Goal: Task Accomplishment & Management: Use online tool/utility

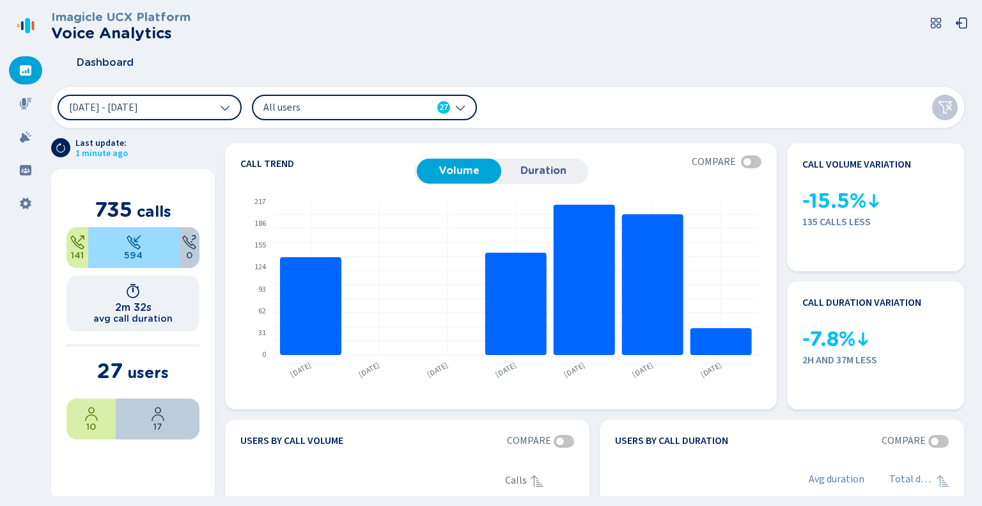
click at [362, 102] on span "All users" at bounding box center [336, 107] width 147 height 14
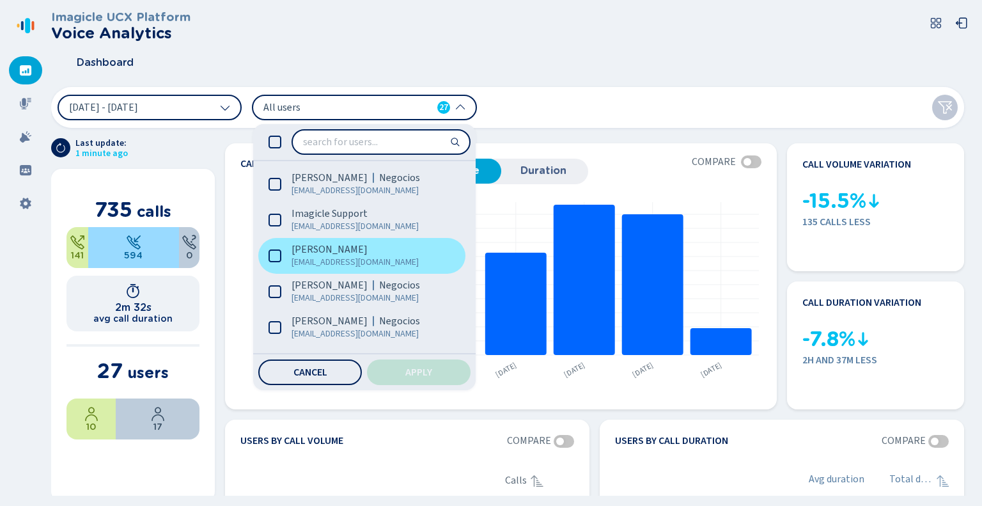
scroll to position [512, 0]
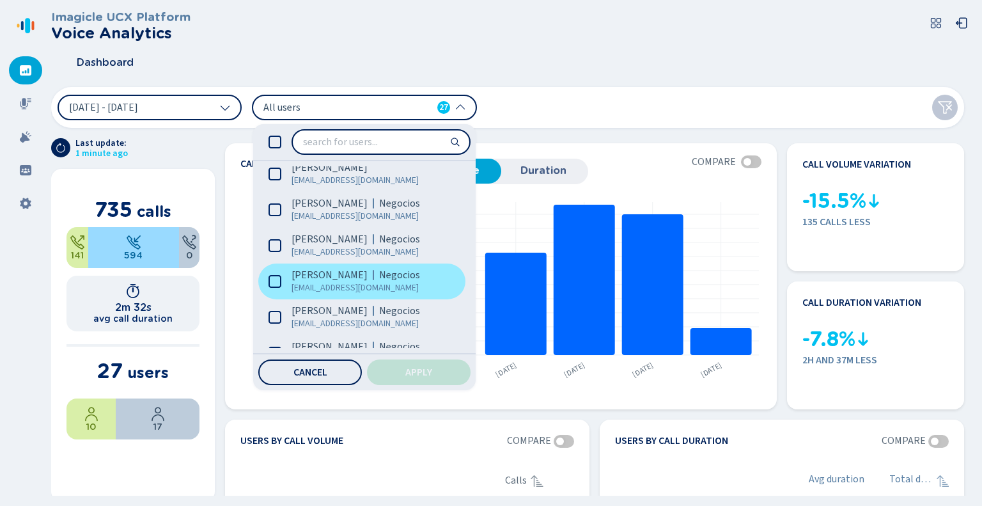
click at [274, 285] on icon at bounding box center [275, 281] width 13 height 13
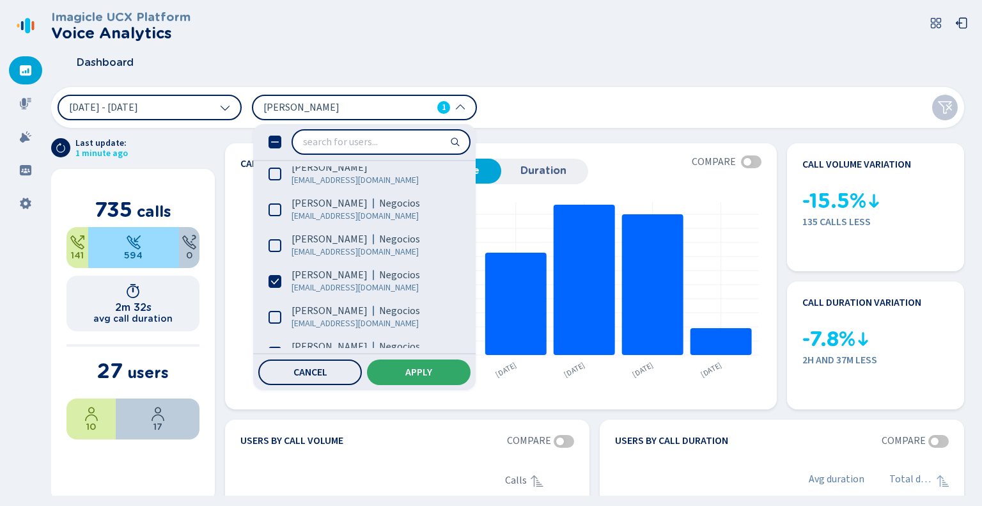
click at [407, 374] on span "Apply" at bounding box center [418, 372] width 27 height 10
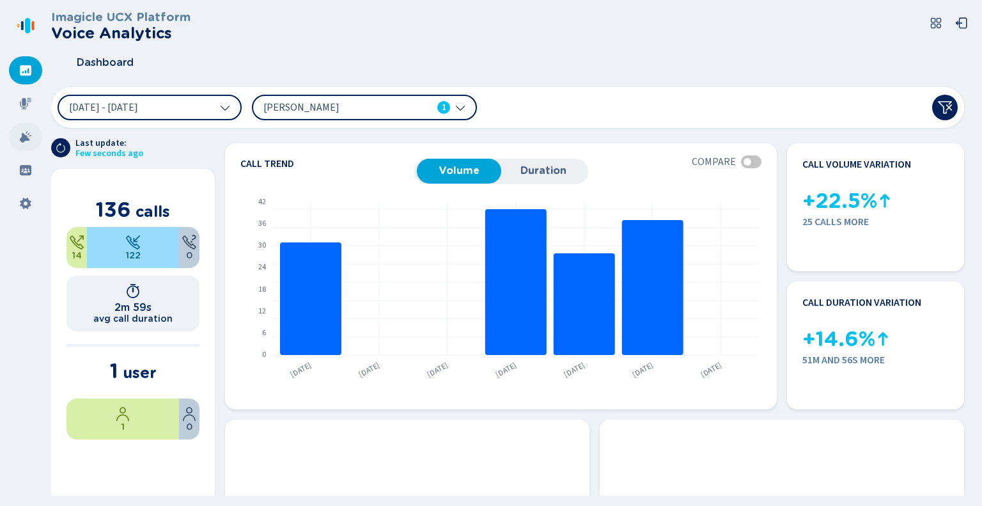
click at [22, 132] on icon at bounding box center [25, 136] width 13 height 13
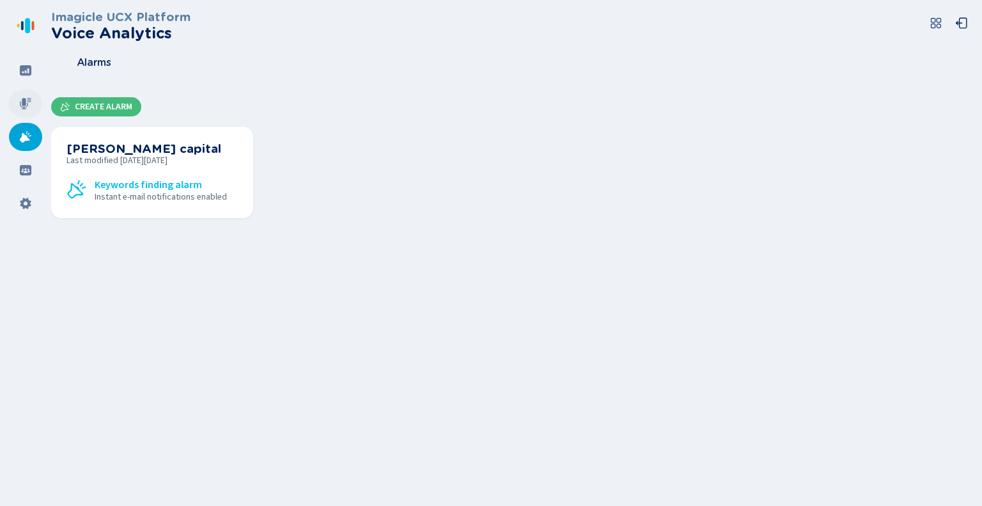
click at [26, 104] on icon at bounding box center [25, 103] width 13 height 13
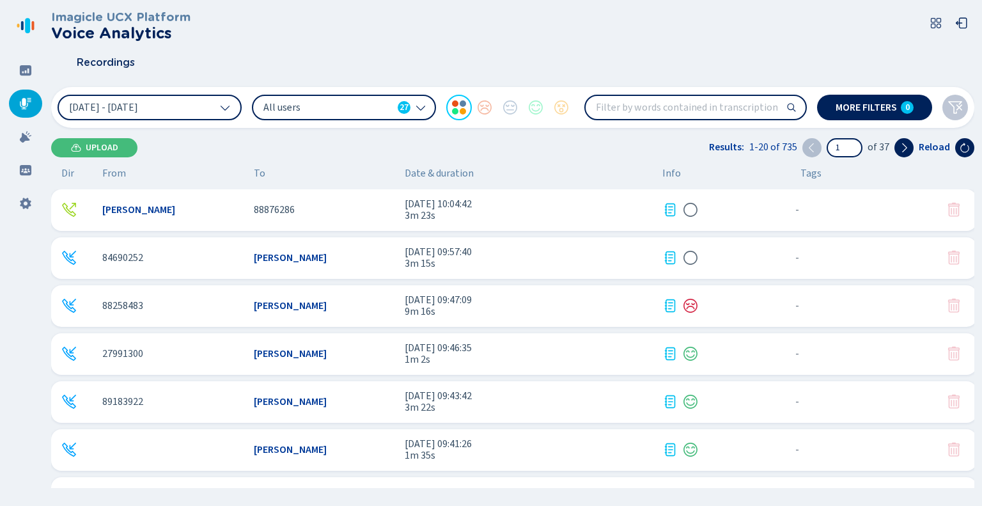
click at [426, 109] on div "All users 27" at bounding box center [344, 108] width 184 height 26
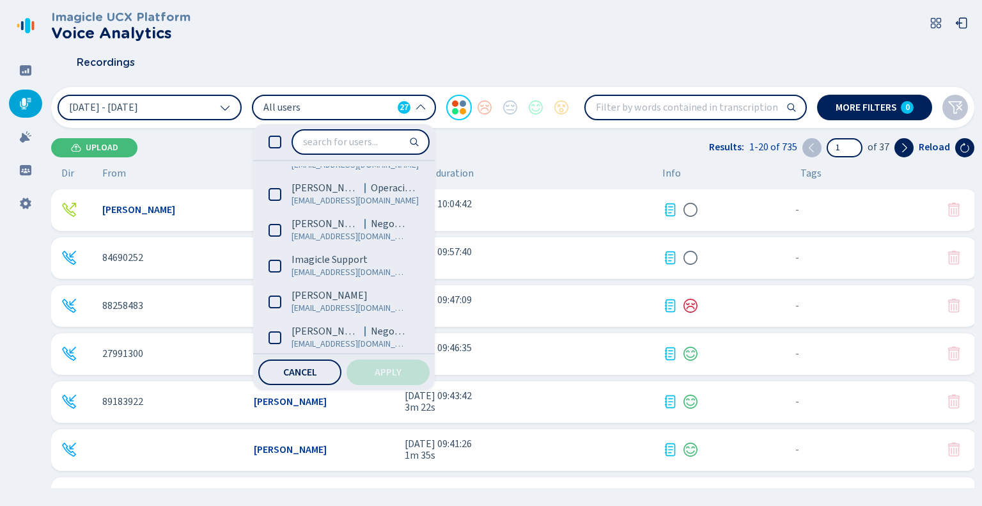
scroll to position [448, 0]
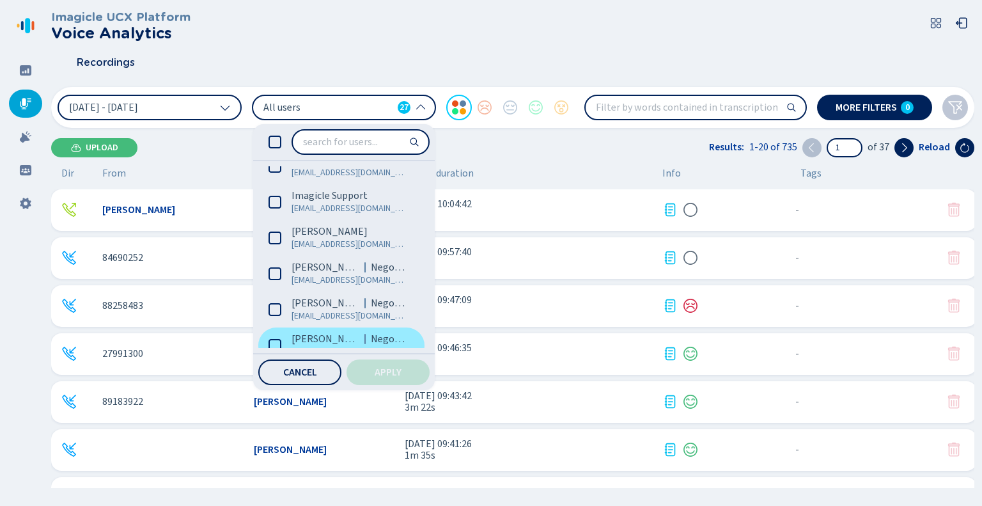
click at [278, 342] on icon at bounding box center [275, 345] width 13 height 13
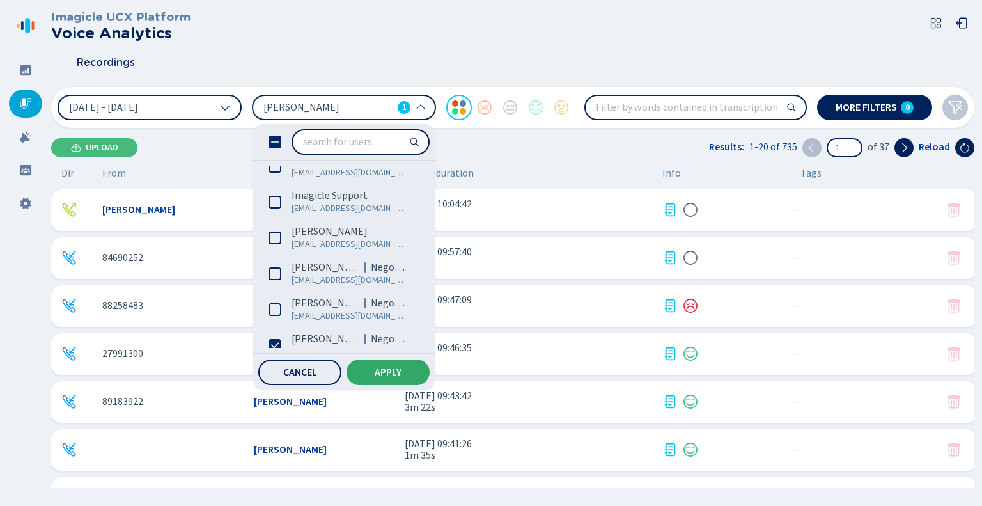
click at [390, 368] on button "Apply" at bounding box center [388, 372] width 83 height 26
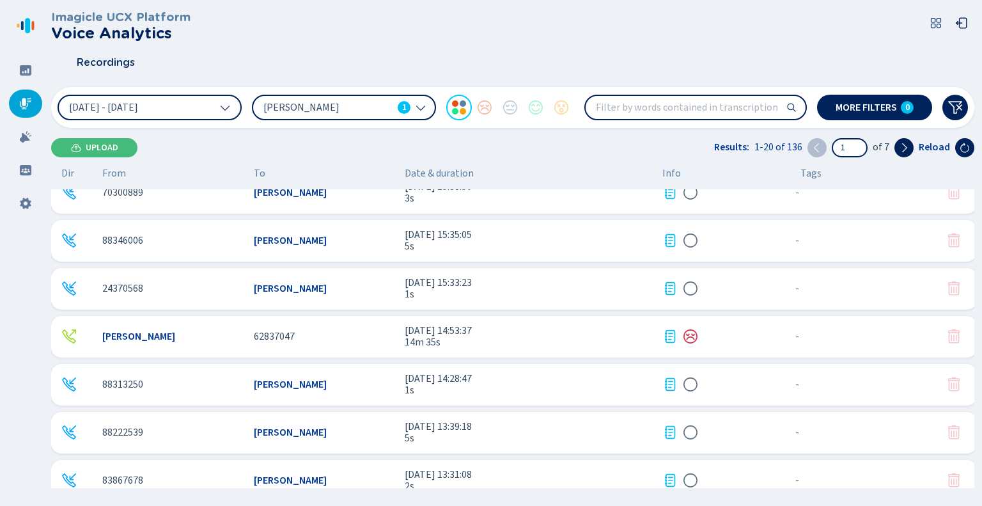
scroll to position [256, 0]
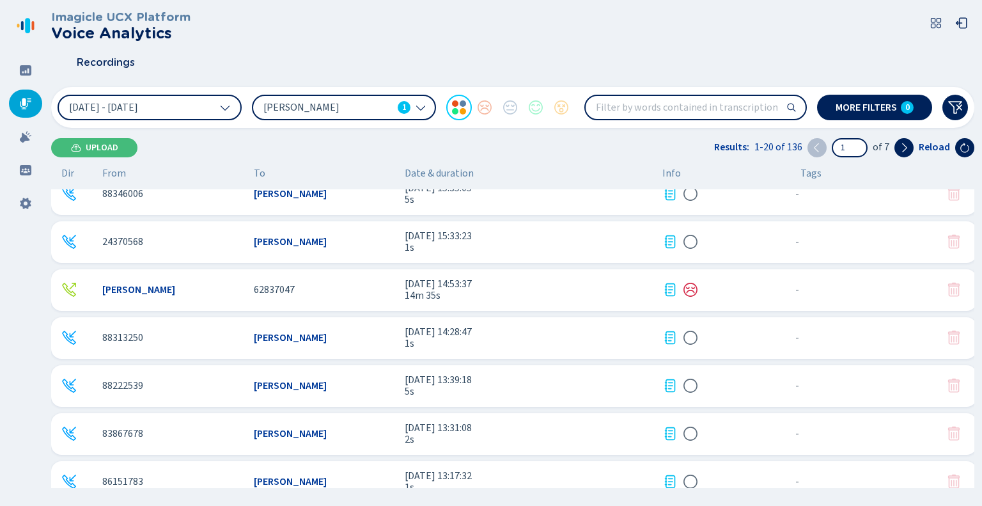
click at [422, 102] on icon at bounding box center [421, 107] width 10 height 10
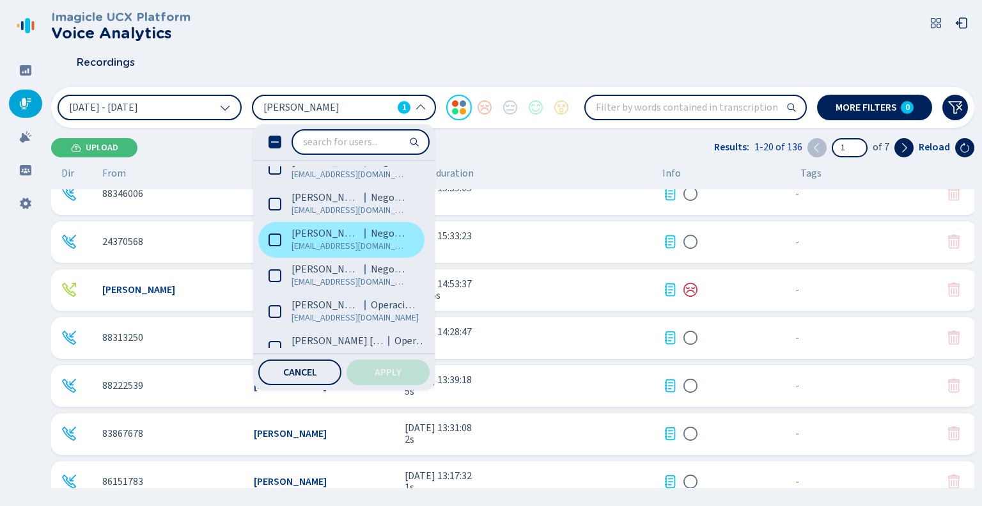
scroll to position [192, 0]
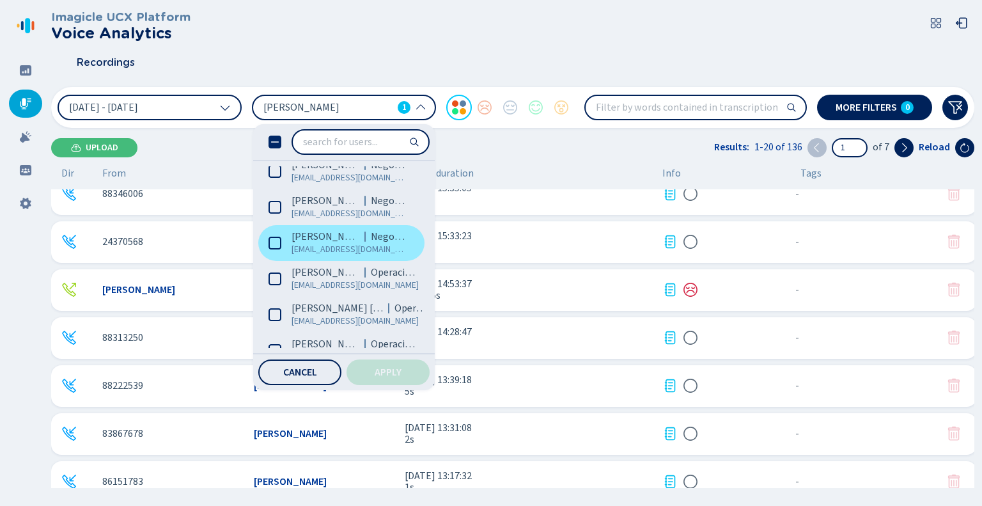
click at [276, 244] on icon at bounding box center [275, 243] width 13 height 13
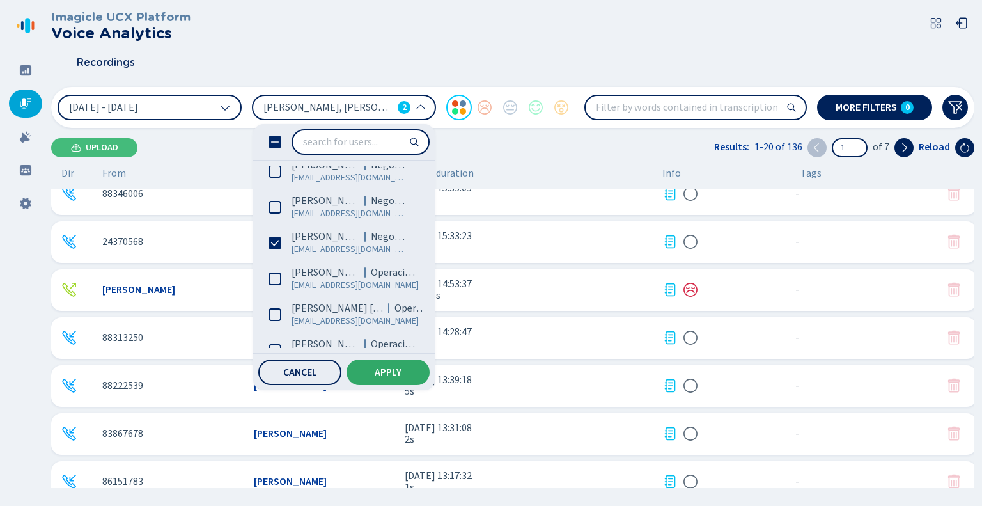
click at [410, 368] on button "Apply" at bounding box center [388, 372] width 83 height 26
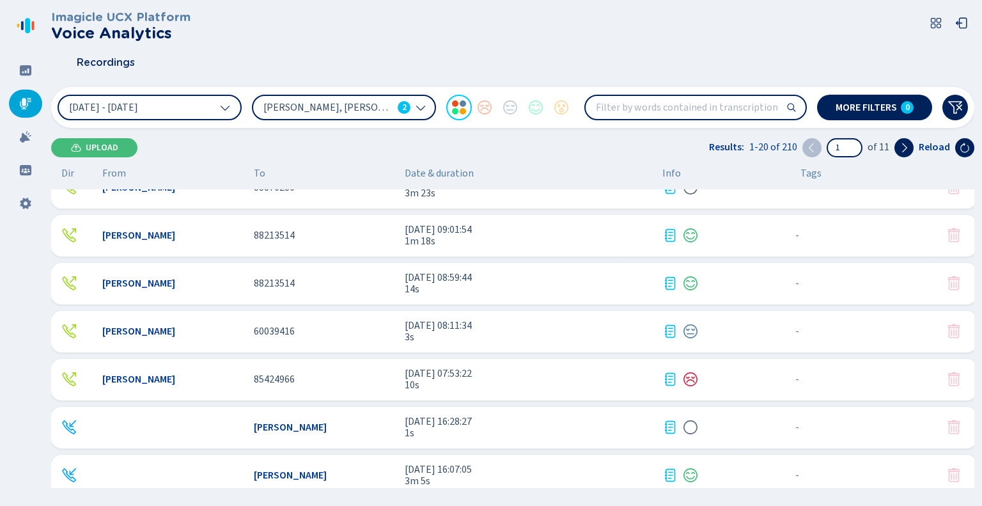
scroll to position [0, 0]
